Goal: Entertainment & Leisure: Consume media (video, audio)

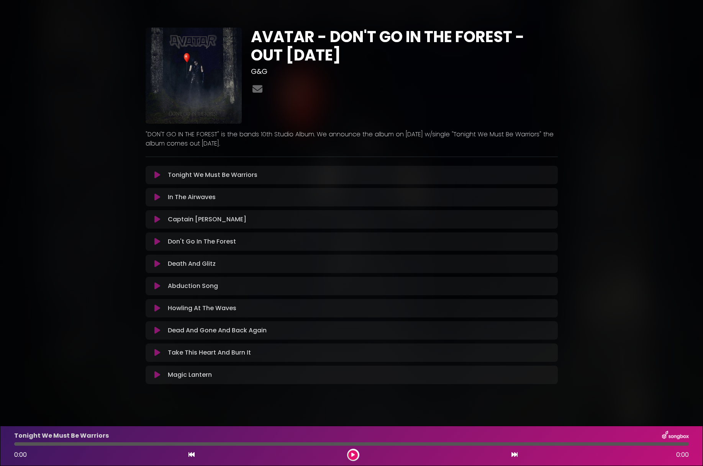
click at [157, 375] on icon at bounding box center [157, 375] width 6 height 8
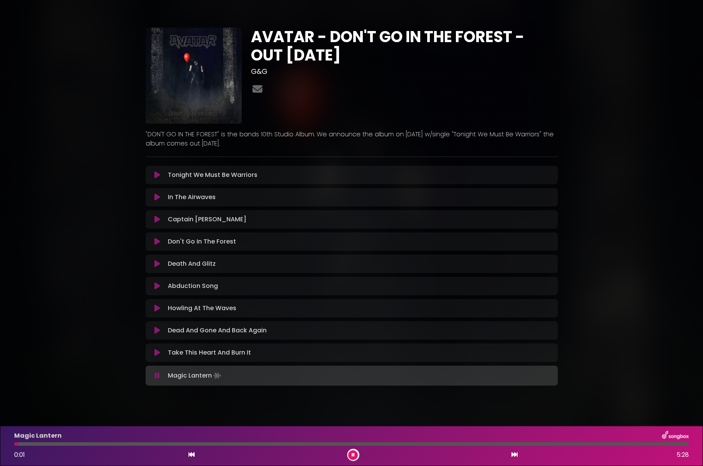
click at [675, 443] on div at bounding box center [351, 443] width 674 height 3
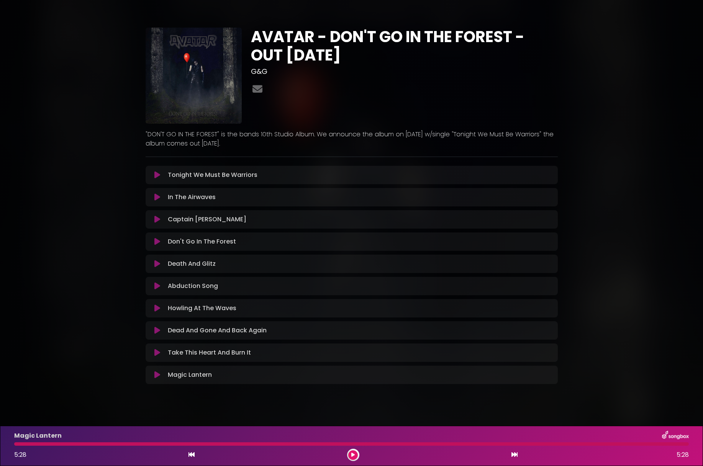
click at [156, 176] on icon at bounding box center [157, 175] width 6 height 8
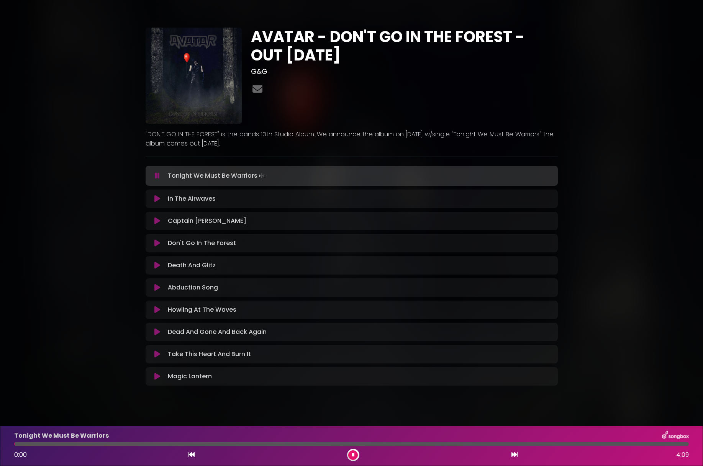
drag, startPoint x: 31, startPoint y: 442, endPoint x: 15, endPoint y: 444, distance: 15.8
click at [15, 444] on div at bounding box center [351, 443] width 674 height 3
click at [350, 455] on button at bounding box center [353, 455] width 10 height 10
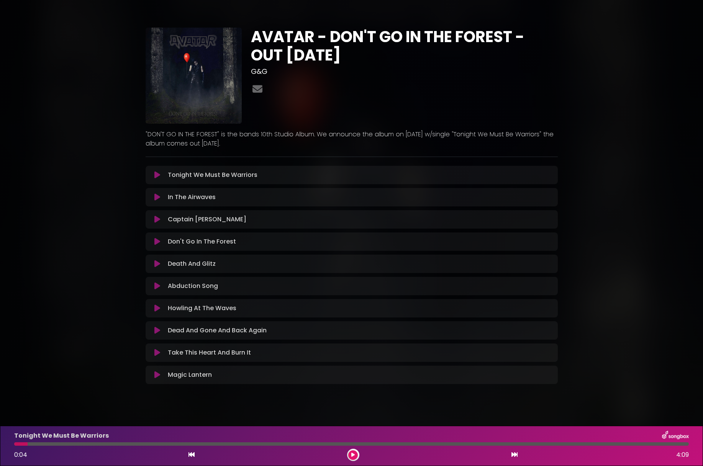
drag, startPoint x: 27, startPoint y: 444, endPoint x: 11, endPoint y: 445, distance: 16.2
click at [10, 446] on div "Tonight We Must Be Warriors 0:04 4:09" at bounding box center [352, 446] width 684 height 30
drag, startPoint x: 19, startPoint y: 445, endPoint x: 7, endPoint y: 446, distance: 11.9
click at [7, 446] on div "Tonight We Must Be Warriors 0:04 4:09" at bounding box center [351, 446] width 703 height 40
click at [191, 456] on icon at bounding box center [191, 454] width 6 height 6
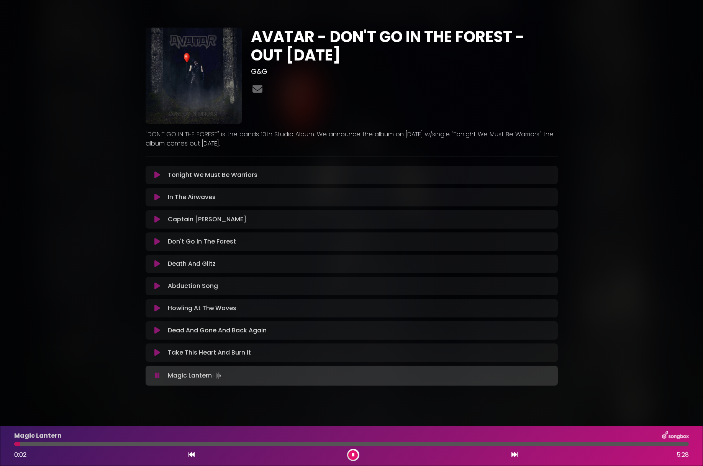
click at [684, 445] on div at bounding box center [351, 443] width 674 height 3
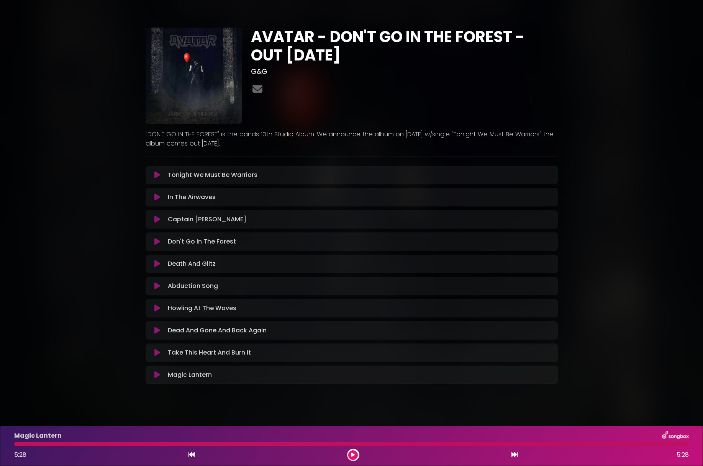
click at [157, 173] on icon at bounding box center [157, 175] width 6 height 8
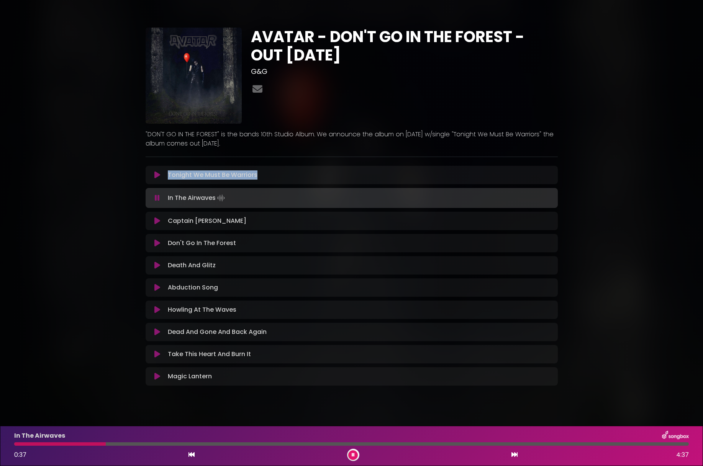
drag, startPoint x: 267, startPoint y: 178, endPoint x: 162, endPoint y: 175, distance: 105.7
click at [162, 175] on div "Tonight We Must Be Warriors Loading Track..." at bounding box center [351, 174] width 403 height 9
copy div "Tonight We Must Be Warriors"
click at [191, 455] on icon at bounding box center [191, 454] width 6 height 6
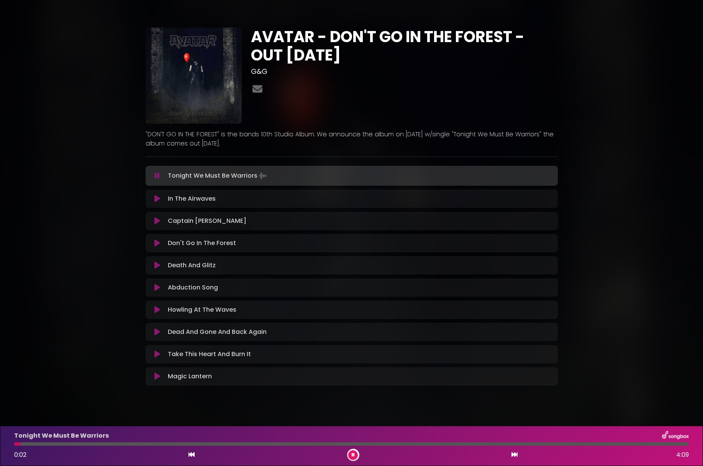
click at [674, 444] on div at bounding box center [351, 443] width 674 height 3
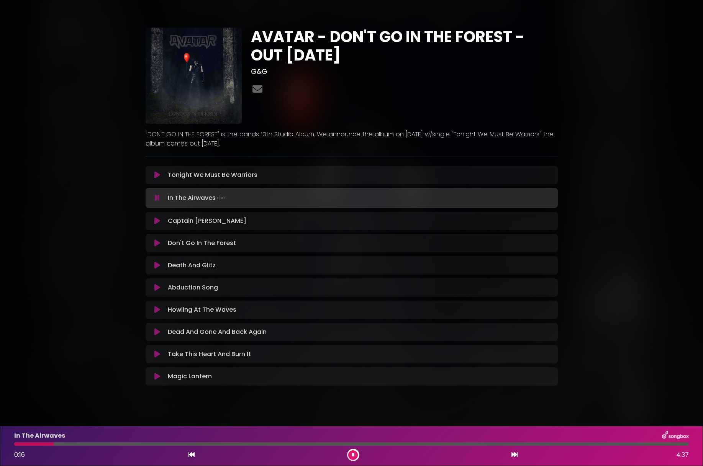
click at [157, 175] on icon at bounding box center [157, 175] width 6 height 8
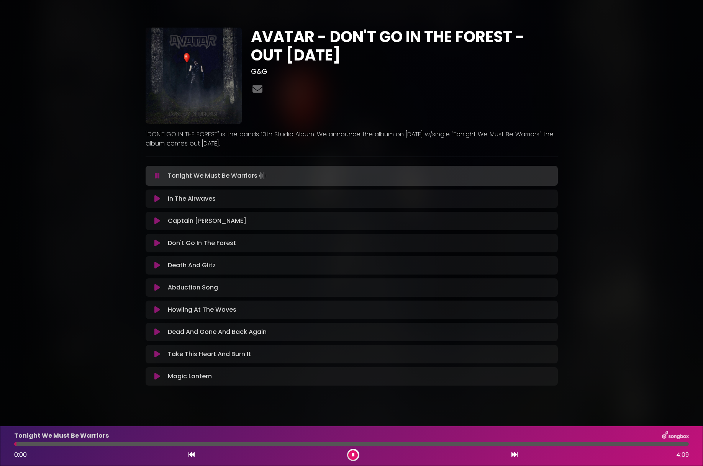
click at [672, 444] on div at bounding box center [351, 443] width 674 height 3
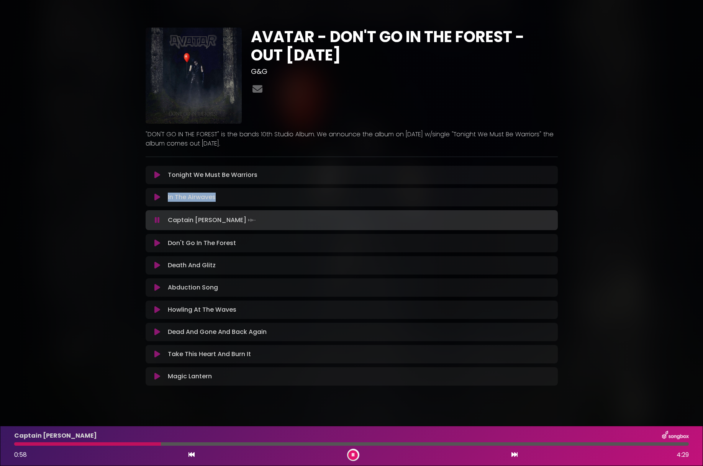
drag, startPoint x: 221, startPoint y: 196, endPoint x: 164, endPoint y: 196, distance: 56.7
click at [164, 196] on div "In The Airwaves Loading Track..." at bounding box center [351, 197] width 403 height 9
copy div "In The Airwaves"
click at [353, 456] on icon at bounding box center [353, 455] width 3 height 5
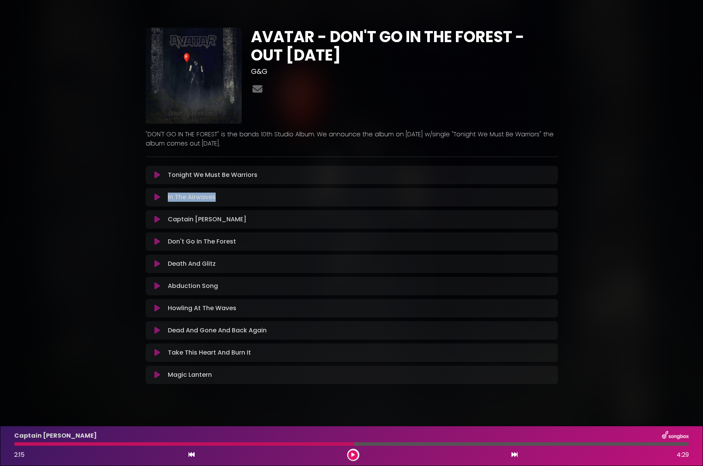
click at [158, 198] on icon at bounding box center [157, 197] width 6 height 8
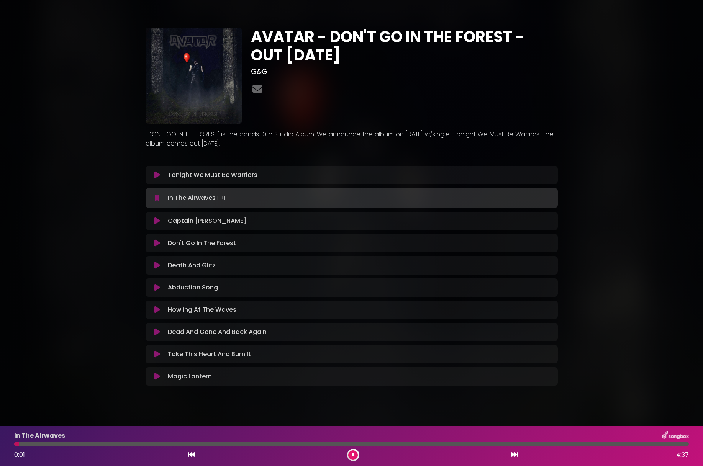
click at [675, 443] on div at bounding box center [351, 443] width 674 height 3
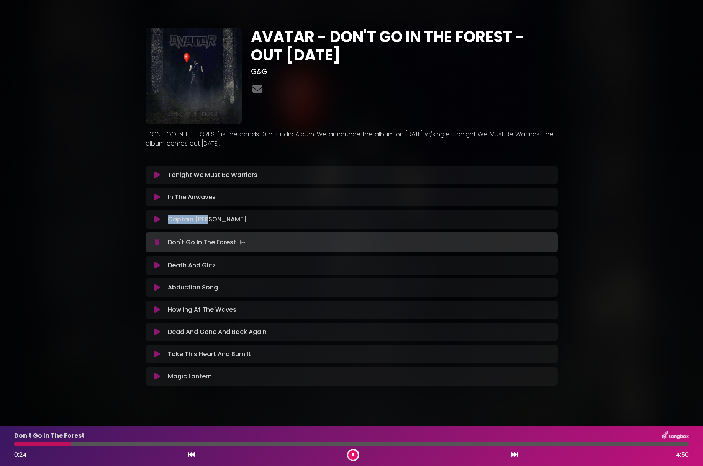
drag, startPoint x: 215, startPoint y: 220, endPoint x: 163, endPoint y: 220, distance: 52.1
click at [163, 220] on div "Captain Goat Loading Track..." at bounding box center [351, 219] width 403 height 9
copy div "Captain [PERSON_NAME]"
drag, startPoint x: 235, startPoint y: 199, endPoint x: 162, endPoint y: 198, distance: 73.1
click at [162, 198] on div "In The Airwaves Loading Track..." at bounding box center [351, 197] width 403 height 9
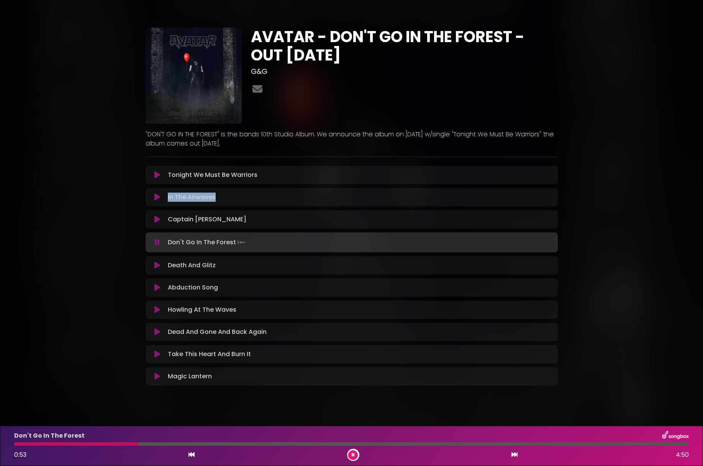
copy div "In The Airwaves"
click at [157, 219] on icon at bounding box center [157, 220] width 6 height 8
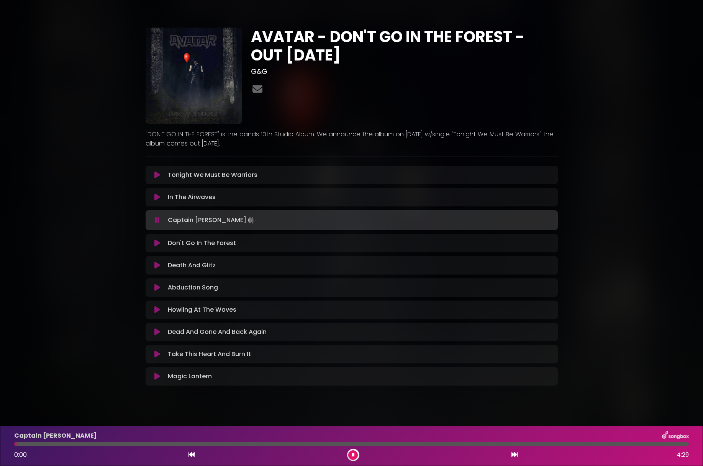
click at [674, 445] on div at bounding box center [351, 443] width 674 height 3
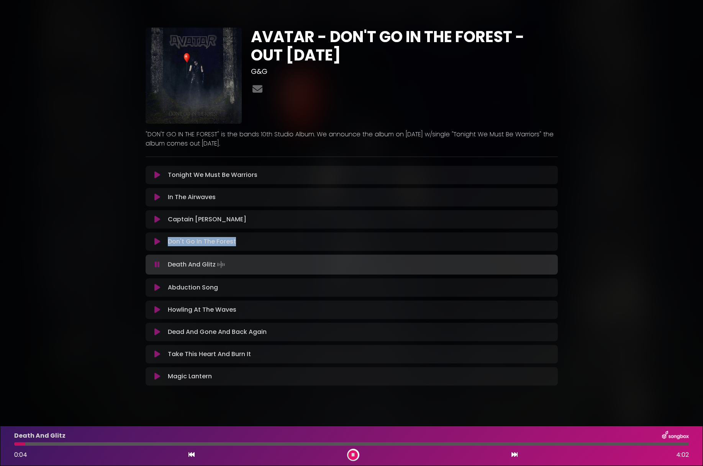
drag, startPoint x: 247, startPoint y: 240, endPoint x: 167, endPoint y: 243, distance: 79.3
click at [167, 243] on div "Don't Go In The Forest Loading Track..." at bounding box center [359, 241] width 388 height 9
copy p "Don't Go In The Forest"
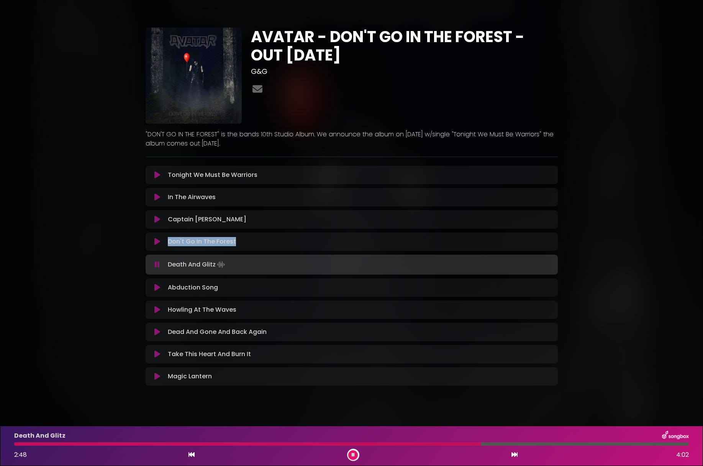
click at [155, 239] on icon at bounding box center [157, 242] width 6 height 8
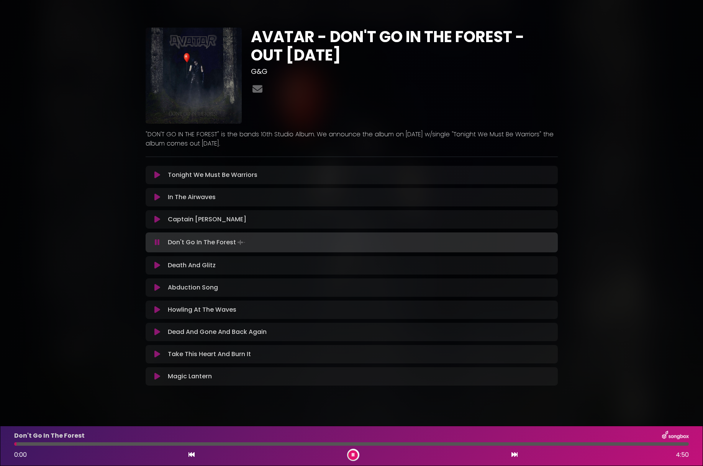
click at [678, 444] on div at bounding box center [351, 443] width 674 height 3
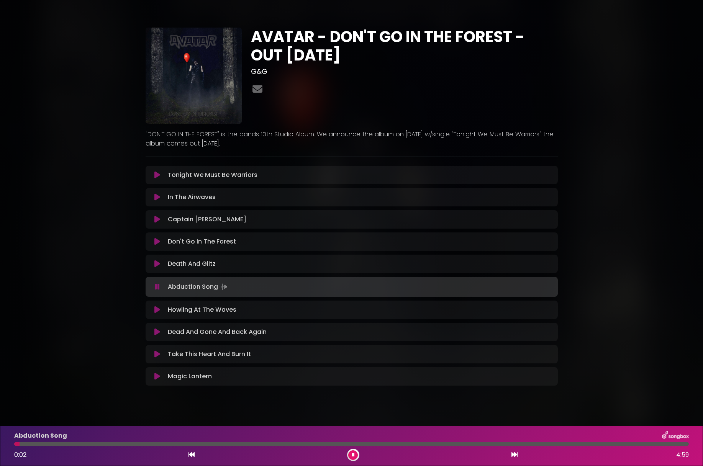
scroll to position [1, 0]
drag, startPoint x: 221, startPoint y: 265, endPoint x: 168, endPoint y: 264, distance: 53.2
click at [168, 264] on div "Death And Glitz Loading Track..." at bounding box center [359, 262] width 388 height 9
copy p "Death And Glitz"
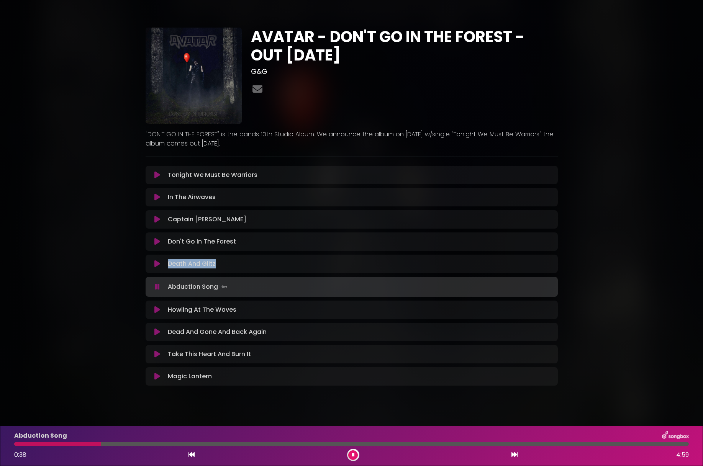
click at [156, 263] on icon at bounding box center [157, 264] width 6 height 8
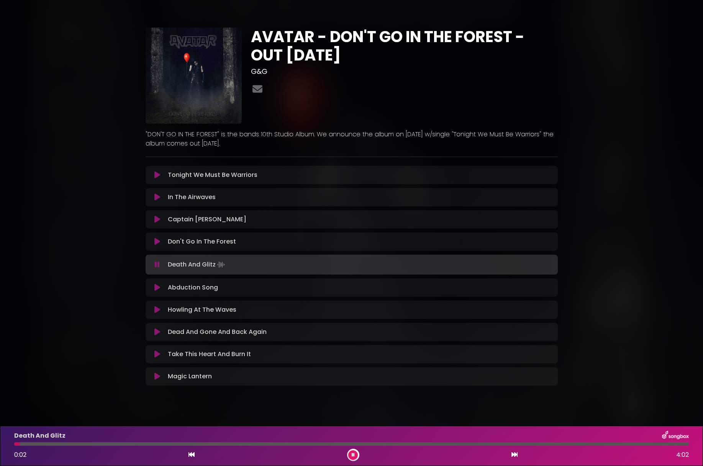
click at [675, 445] on div at bounding box center [351, 443] width 674 height 3
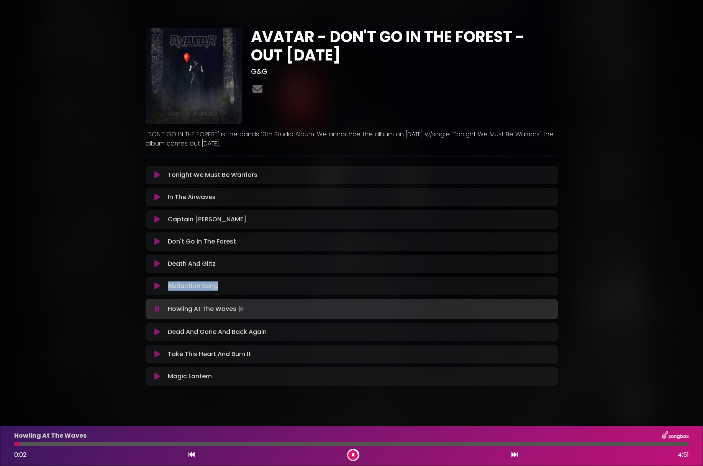
drag, startPoint x: 219, startPoint y: 287, endPoint x: 165, endPoint y: 287, distance: 54.4
click at [166, 287] on div "Abduction Song Loading Track..." at bounding box center [359, 285] width 388 height 9
copy p "Abduction Song"
click at [191, 455] on icon at bounding box center [191, 454] width 6 height 6
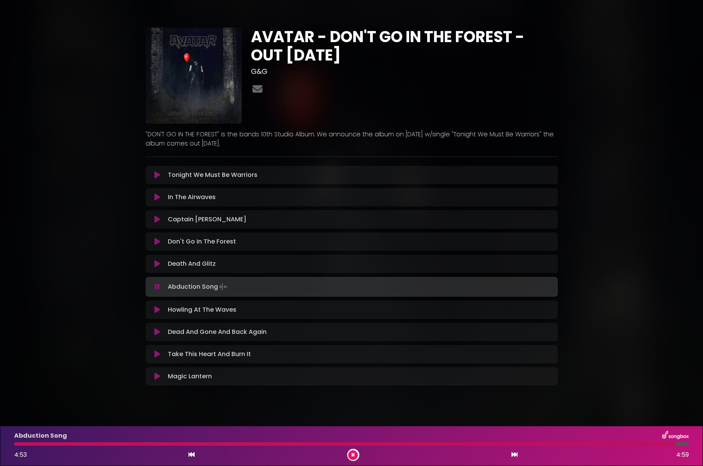
click at [675, 445] on div at bounding box center [351, 443] width 674 height 3
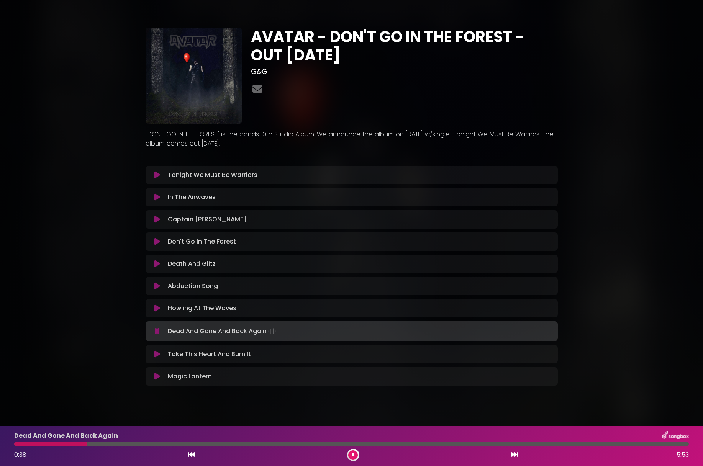
click at [157, 307] on icon at bounding box center [157, 308] width 6 height 8
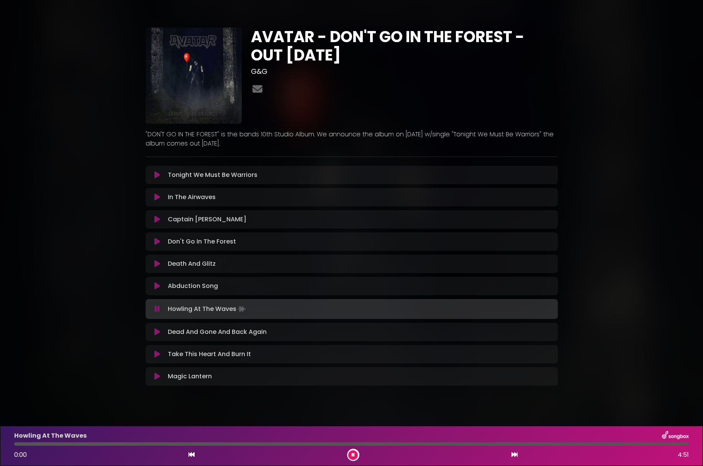
click at [156, 285] on icon at bounding box center [157, 286] width 6 height 8
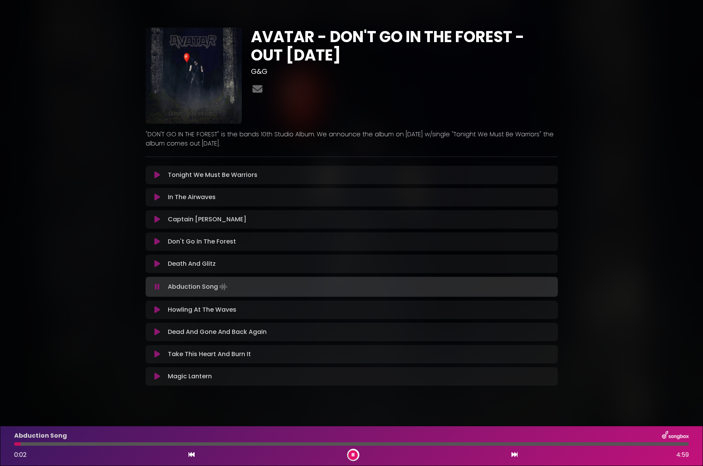
click at [674, 443] on div at bounding box center [351, 443] width 674 height 3
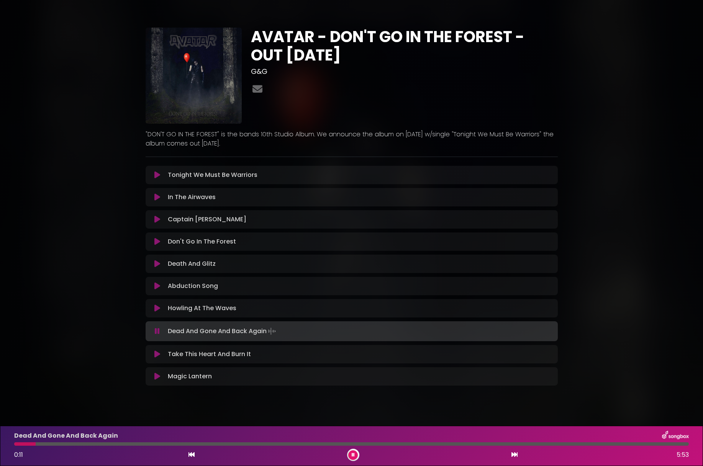
click at [157, 286] on icon at bounding box center [157, 286] width 6 height 8
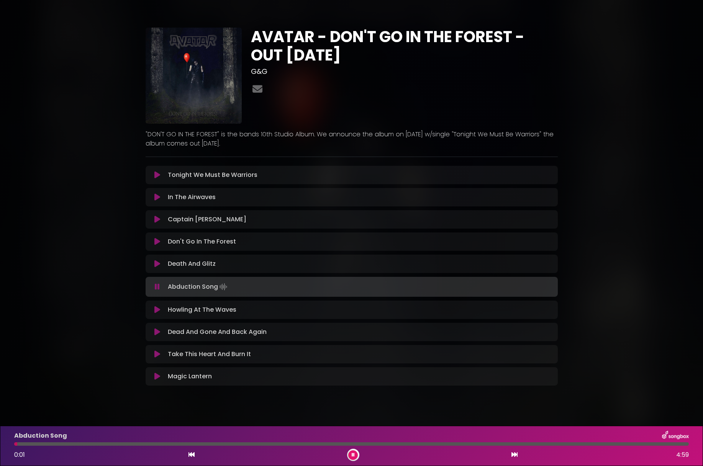
click at [679, 444] on div at bounding box center [351, 443] width 674 height 3
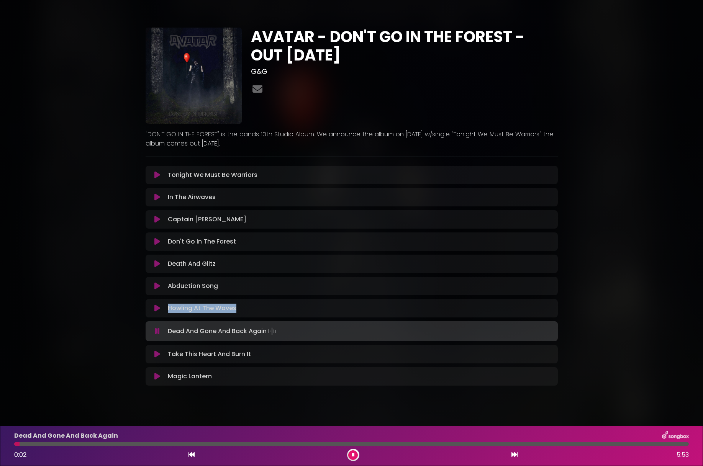
drag, startPoint x: 241, startPoint y: 309, endPoint x: 167, endPoint y: 309, distance: 73.5
click at [167, 309] on div "Howling At The Waves Loading Track..." at bounding box center [359, 308] width 388 height 9
copy p "Howling At The Waves"
click at [158, 306] on icon at bounding box center [157, 308] width 6 height 8
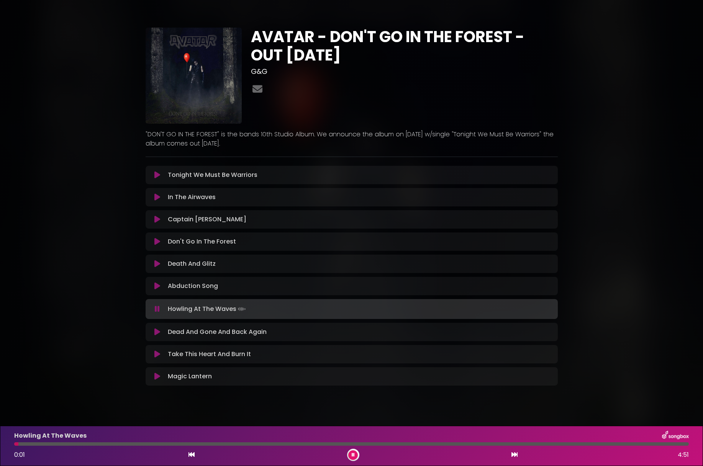
click at [675, 444] on div at bounding box center [351, 443] width 674 height 3
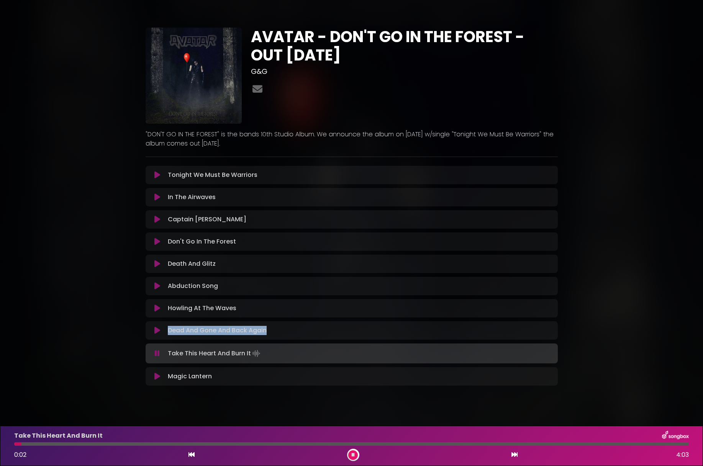
drag, startPoint x: 270, startPoint y: 331, endPoint x: 166, endPoint y: 331, distance: 103.4
click at [167, 331] on div "Dead And Gone And Back Again Loading Track..." at bounding box center [359, 330] width 388 height 9
copy p "Dead And Gone And Back Again"
click at [158, 330] on icon at bounding box center [157, 331] width 6 height 8
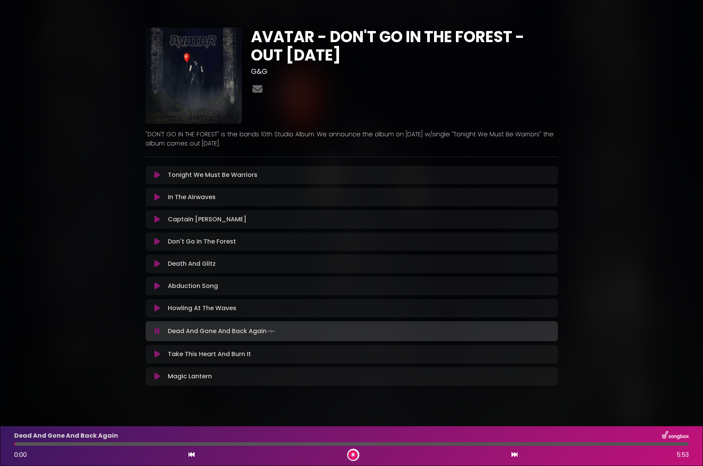
click at [664, 443] on div at bounding box center [351, 443] width 674 height 3
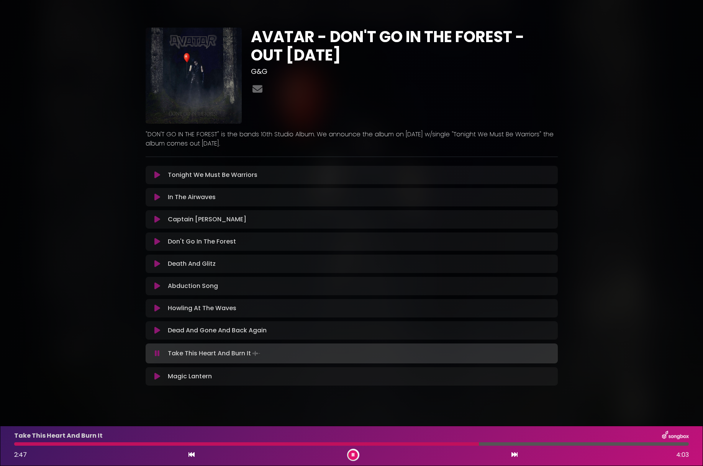
click at [156, 331] on icon at bounding box center [157, 331] width 6 height 8
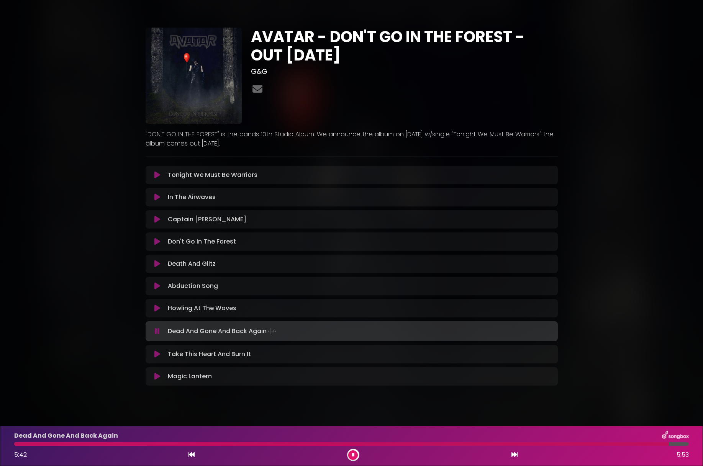
click at [669, 443] on div at bounding box center [351, 443] width 674 height 3
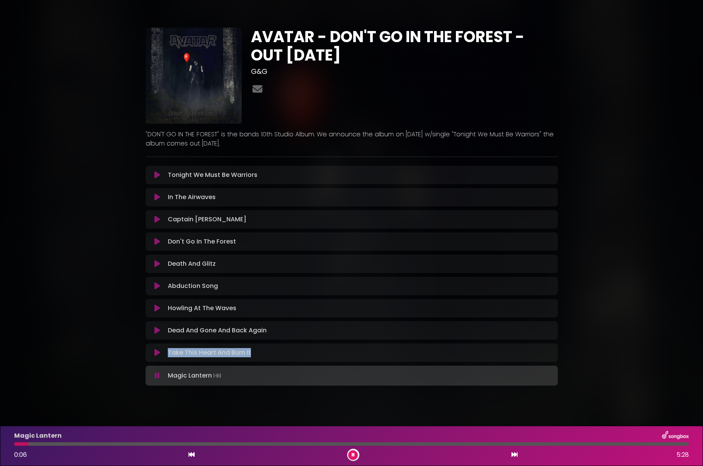
drag, startPoint x: 258, startPoint y: 356, endPoint x: 165, endPoint y: 355, distance: 93.1
click at [166, 355] on div "Take This Heart And Burn It Loading Track..." at bounding box center [359, 352] width 388 height 9
copy p "Take This Heart And Burn It"
click at [158, 353] on icon at bounding box center [157, 353] width 6 height 8
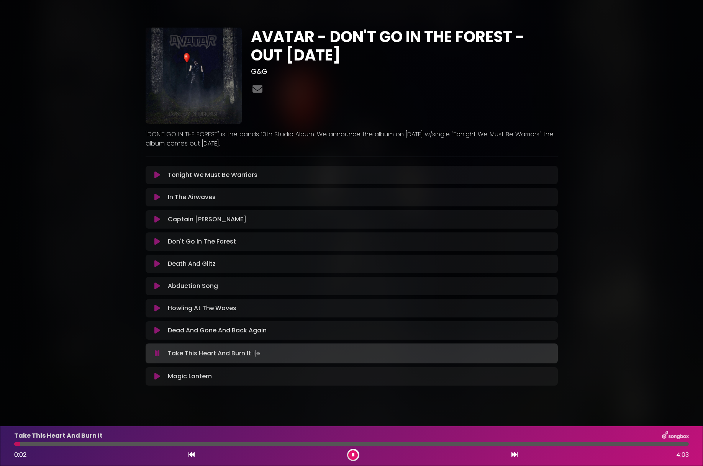
click at [675, 444] on div at bounding box center [351, 443] width 674 height 3
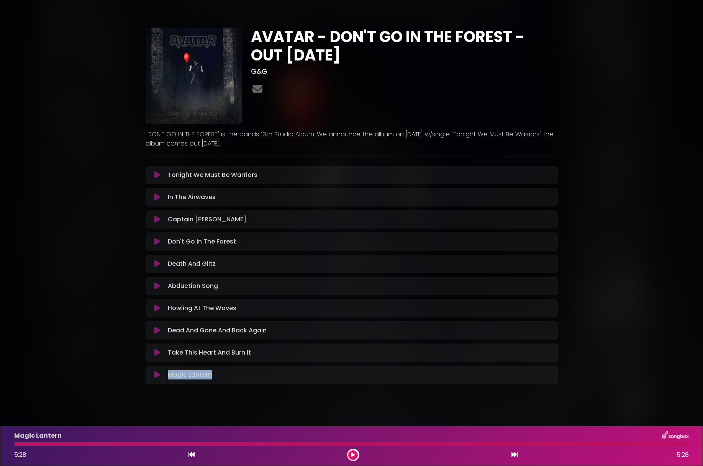
drag, startPoint x: 217, startPoint y: 375, endPoint x: 168, endPoint y: 375, distance: 49.0
click at [168, 375] on div "Magic Lantern Loading Track..." at bounding box center [359, 374] width 388 height 9
